Goal: Task Accomplishment & Management: Complete application form

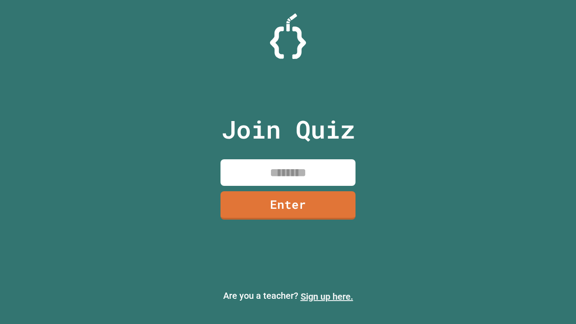
click at [327, 297] on link "Sign up here." at bounding box center [327, 296] width 53 height 11
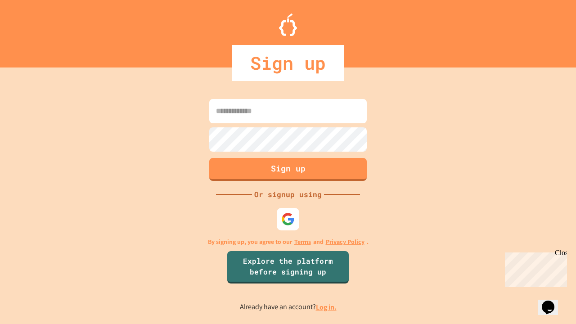
click at [327, 307] on link "Log in." at bounding box center [326, 306] width 21 height 9
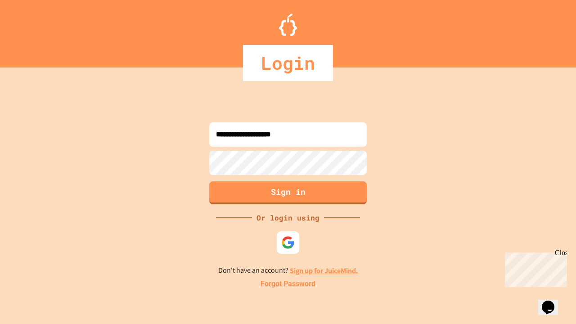
type input "**********"
